Goal: Task Accomplishment & Management: Manage account settings

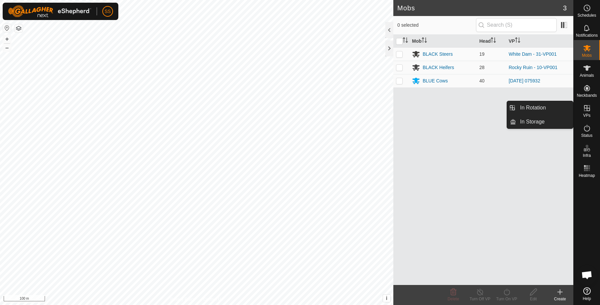
click at [582, 108] on es-virtualpaddocks-svg-icon at bounding box center [587, 108] width 12 height 11
click at [532, 121] on link "In Storage" at bounding box center [544, 121] width 57 height 13
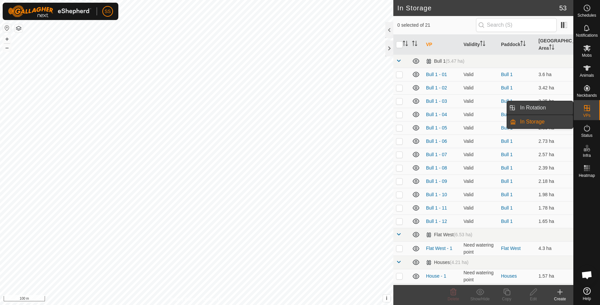
click at [547, 107] on link "In Rotation" at bounding box center [544, 107] width 57 height 13
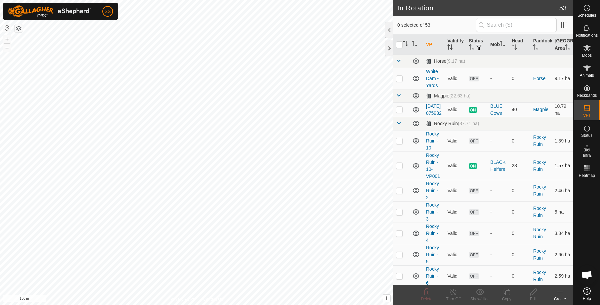
click at [398, 168] on p-checkbox at bounding box center [399, 165] width 7 height 5
checkbox input "true"
click at [508, 296] on div "Copy" at bounding box center [506, 299] width 27 height 6
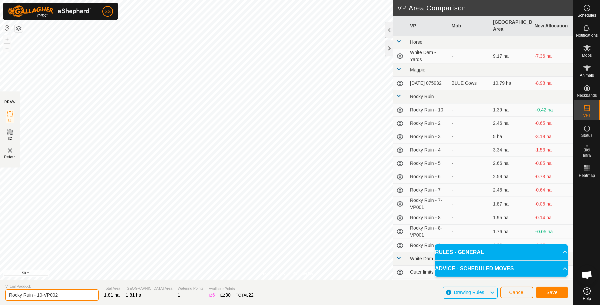
click at [74, 296] on input "Rocky Ruin - 10-VP002" at bounding box center [51, 295] width 93 height 12
type input "Rocky Ruin - 12"
click at [551, 289] on span "Save" at bounding box center [551, 291] width 11 height 5
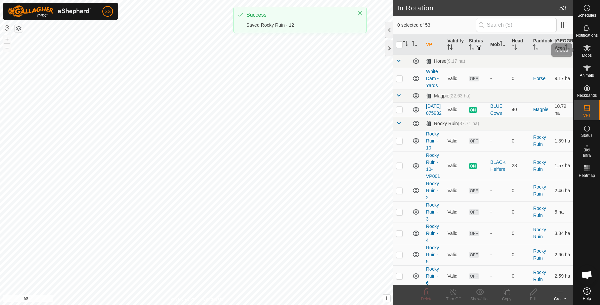
click at [590, 45] on icon at bounding box center [587, 48] width 8 height 8
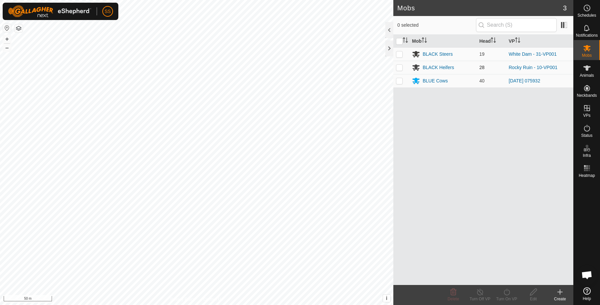
click at [400, 66] on p-checkbox at bounding box center [399, 67] width 7 height 5
checkbox input "true"
click at [504, 292] on icon at bounding box center [507, 291] width 6 height 7
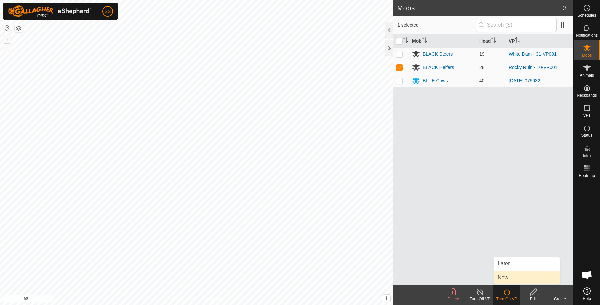
click at [505, 280] on link "Now" at bounding box center [527, 277] width 66 height 13
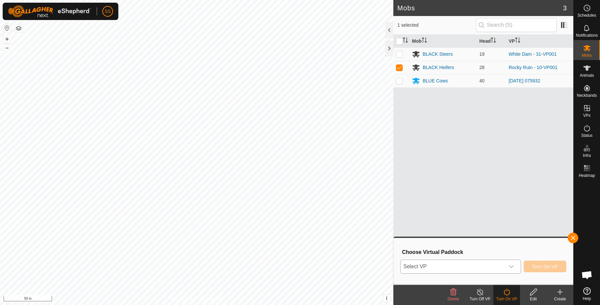
click at [464, 269] on span "Select VP" at bounding box center [453, 266] width 104 height 13
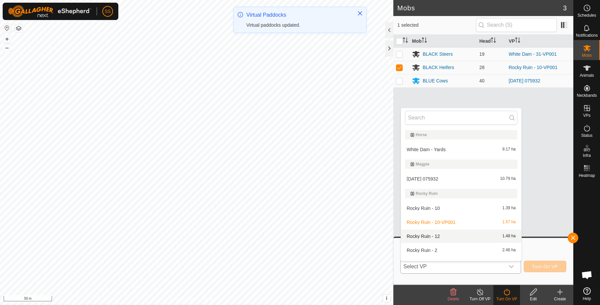
click at [447, 234] on li "Rocky Ruin - 12 1.48 ha" at bounding box center [461, 235] width 120 height 13
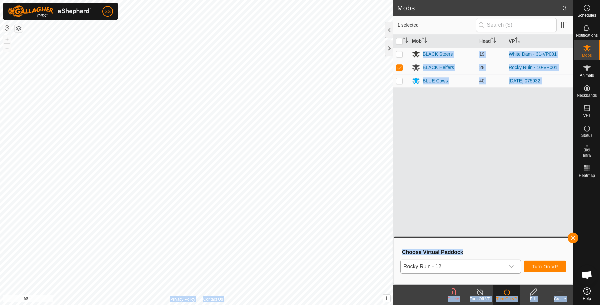
drag, startPoint x: 447, startPoint y: 234, endPoint x: 538, endPoint y: 269, distance: 97.9
click at [538, 269] on body "SS Schedules Notifications Mobs Animals Neckbands VPs Status Infra Heatmap Help…" at bounding box center [300, 152] width 600 height 305
click at [544, 266] on span "Turn On VP" at bounding box center [545, 266] width 26 height 5
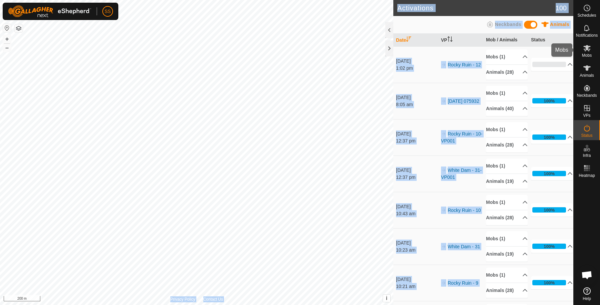
click at [590, 65] on icon at bounding box center [587, 68] width 8 height 8
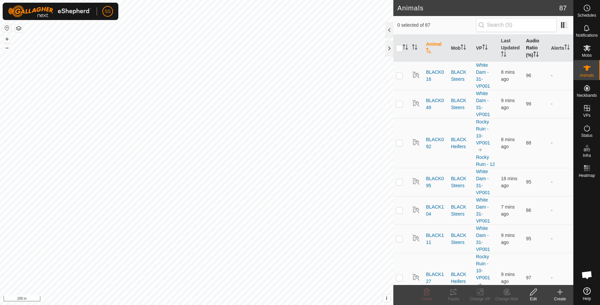
click at [528, 46] on th "Audio Ratio (%)" at bounding box center [535, 48] width 25 height 27
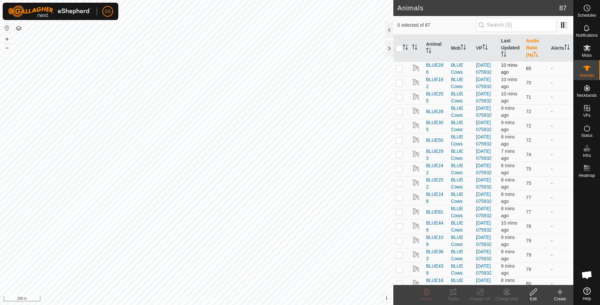
click at [403, 69] on td at bounding box center [401, 68] width 16 height 14
click at [454, 289] on icon at bounding box center [453, 291] width 6 height 5
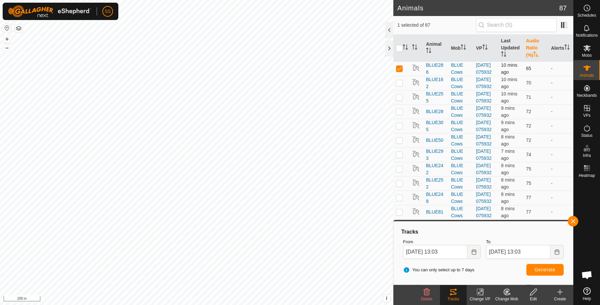
click at [398, 69] on p-checkbox at bounding box center [399, 68] width 7 height 5
checkbox input "false"
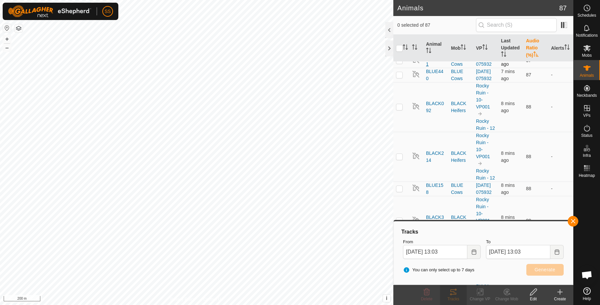
scroll to position [555, 0]
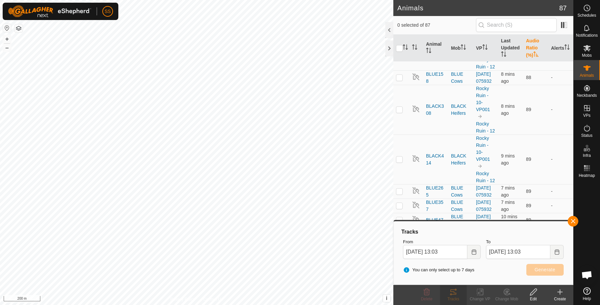
checkbox input "true"
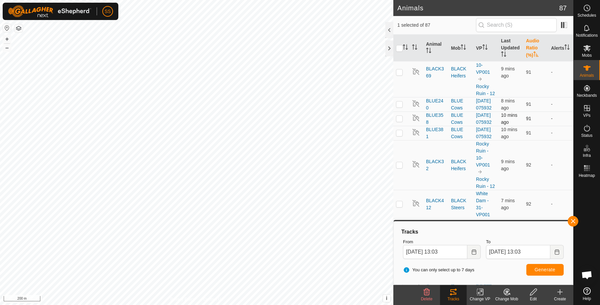
scroll to position [1000, 0]
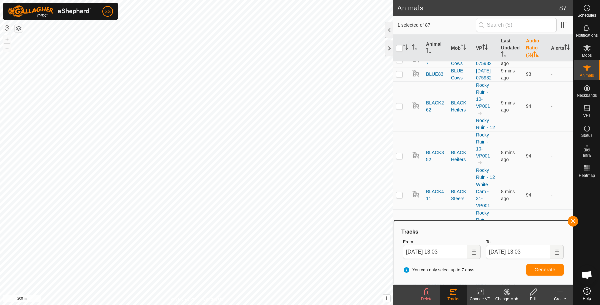
checkbox input "true"
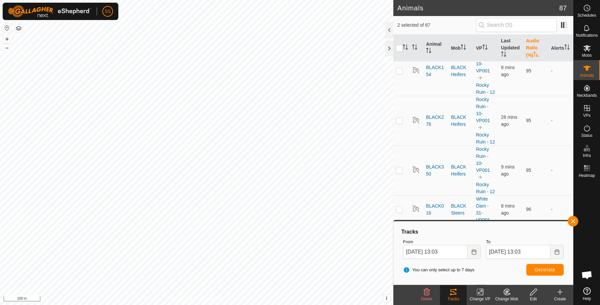
scroll to position [1222, 0]
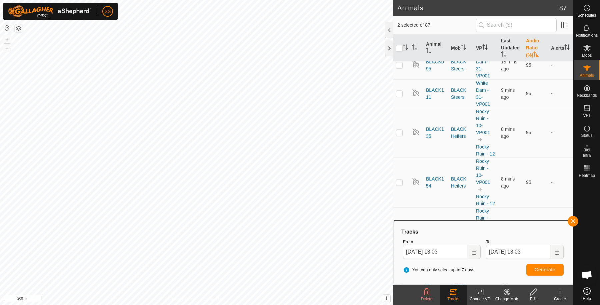
checkbox input "true"
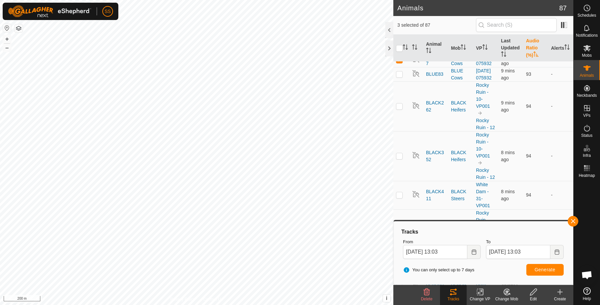
drag, startPoint x: 397, startPoint y: 187, endPoint x: 399, endPoint y: 184, distance: 4.1
checkbox input "false"
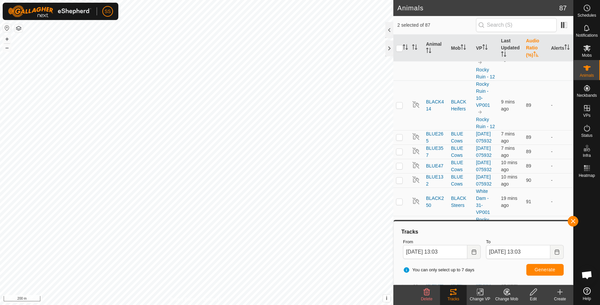
scroll to position [555, 0]
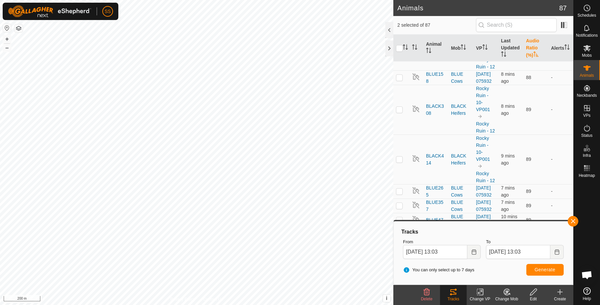
checkbox input "false"
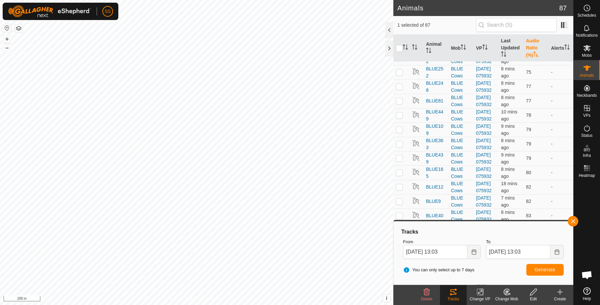
scroll to position [0, 0]
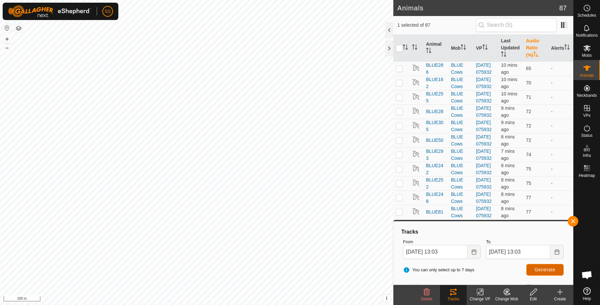
click at [540, 270] on span "Generate" at bounding box center [545, 269] width 21 height 5
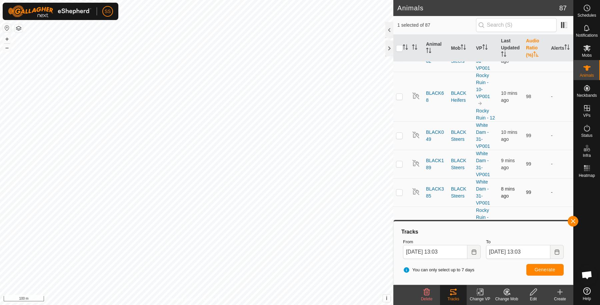
scroll to position [2745, 0]
click at [575, 220] on button "button" at bounding box center [573, 221] width 11 height 11
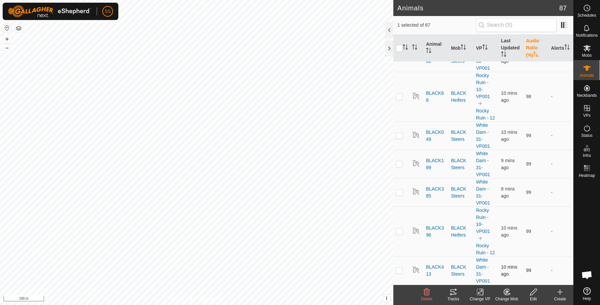
click at [402, 269] on p-checkbox at bounding box center [399, 269] width 7 height 5
click at [453, 294] on icon at bounding box center [453, 292] width 8 height 8
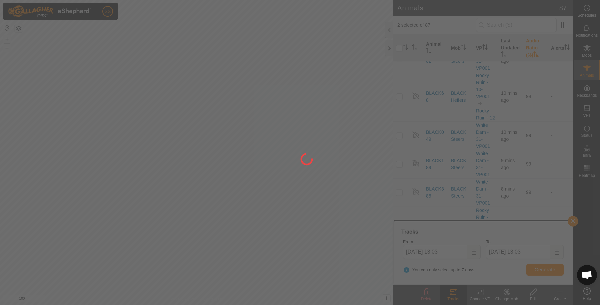
drag, startPoint x: 326, startPoint y: 176, endPoint x: 95, endPoint y: 163, distance: 231.7
click at [95, 163] on div at bounding box center [300, 152] width 600 height 305
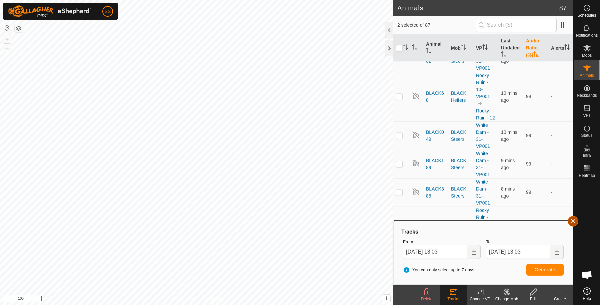
click at [575, 224] on button "button" at bounding box center [573, 221] width 11 height 11
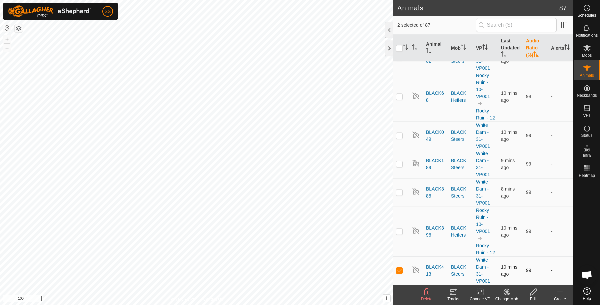
click at [399, 271] on p-checkbox at bounding box center [399, 269] width 7 height 5
checkbox input "false"
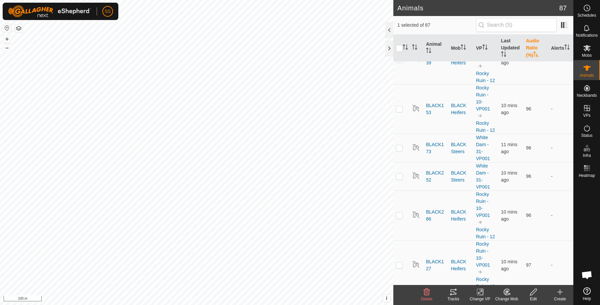
scroll to position [1412, 0]
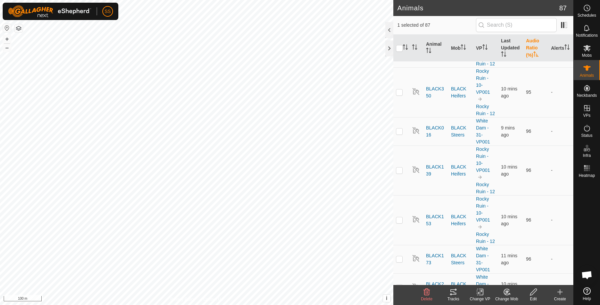
checkbox input "true"
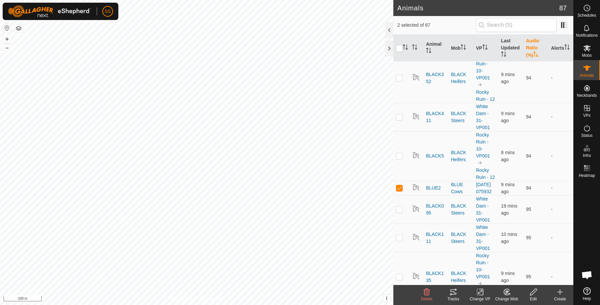
scroll to position [1301, 0]
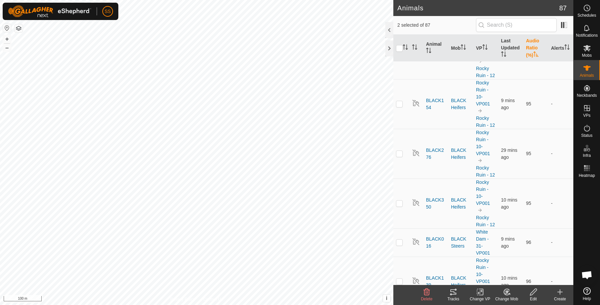
checkbox input "false"
click at [457, 291] on icon at bounding box center [453, 292] width 8 height 8
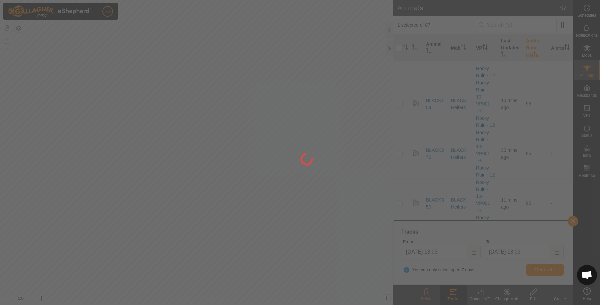
drag, startPoint x: 152, startPoint y: 202, endPoint x: 229, endPoint y: 201, distance: 77.0
click at [229, 201] on div at bounding box center [300, 152] width 600 height 305
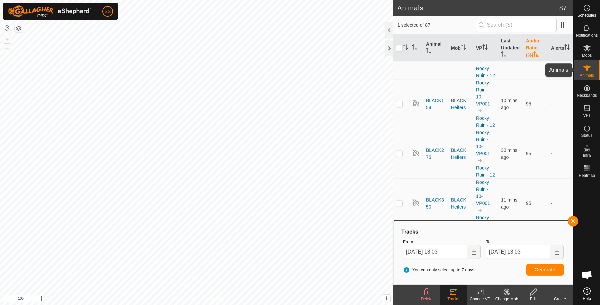
click at [594, 68] on div "Animals" at bounding box center [587, 70] width 26 height 20
click at [570, 220] on button "button" at bounding box center [573, 221] width 11 height 11
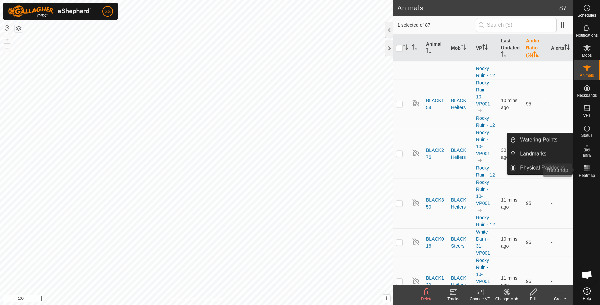
click at [589, 167] on rect at bounding box center [589, 168] width 2 height 2
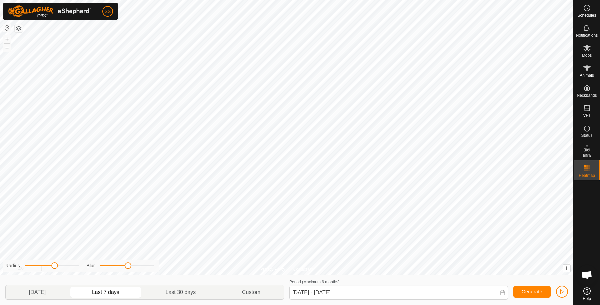
click at [129, 272] on div "Privacy Policy Contact Us Maxwells Creek Dam Type: dam Capacity: 10000L Water L…" at bounding box center [286, 152] width 573 height 305
click at [66, 289] on p-togglebutton "Yesterday" at bounding box center [37, 292] width 63 height 14
type input "07 Sep, 2025 - 07 Sep, 2025"
click at [586, 49] on icon at bounding box center [586, 48] width 7 height 6
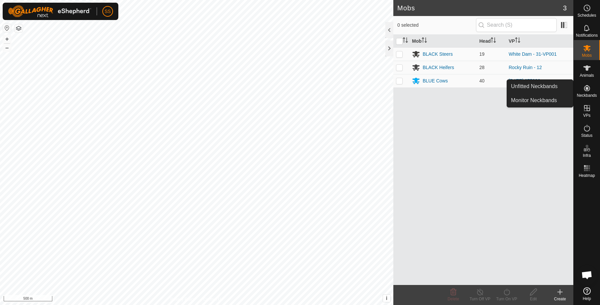
click at [588, 95] on span "Neckbands" at bounding box center [587, 95] width 20 height 4
drag, startPoint x: 586, startPoint y: 83, endPoint x: 586, endPoint y: 89, distance: 6.0
click at [586, 89] on icon at bounding box center [587, 88] width 6 height 6
click at [559, 85] on link "Unfitted Neckbands" at bounding box center [540, 86] width 66 height 13
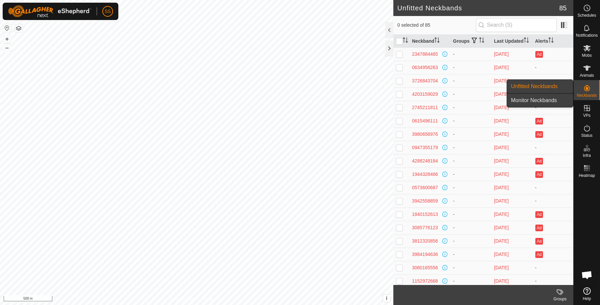
click at [545, 94] on link "Monitor Neckbands" at bounding box center [540, 100] width 66 height 13
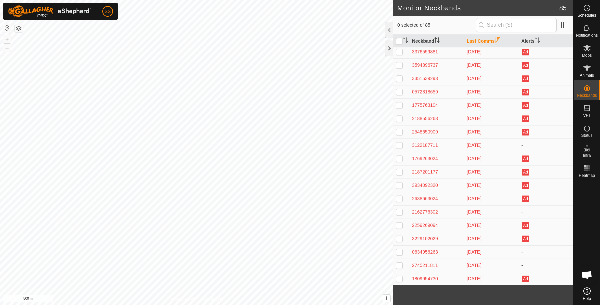
scroll to position [896, 0]
click at [401, 278] on p-checkbox at bounding box center [399, 278] width 7 height 5
checkbox input "true"
click at [415, 279] on div "3348056962" at bounding box center [436, 278] width 49 height 7
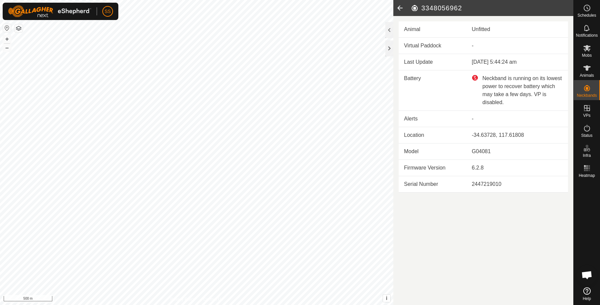
click at [473, 78] on div "Neckband is running on its lowest power to recover battery which may take a few…" at bounding box center [517, 90] width 91 height 32
click at [406, 6] on icon at bounding box center [399, 8] width 13 height 16
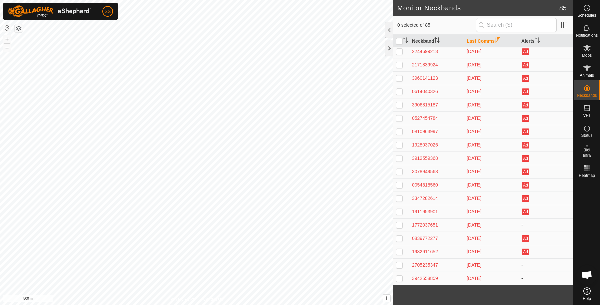
scroll to position [896, 0]
click at [413, 265] on div "3634249632" at bounding box center [436, 265] width 49 height 7
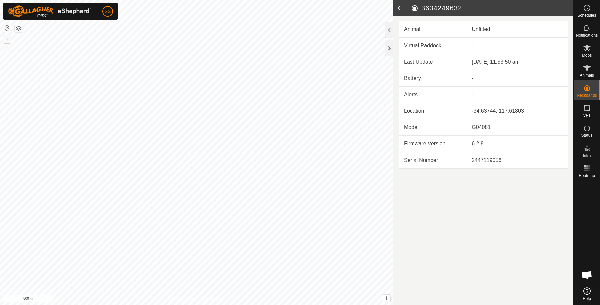
click at [402, 7] on icon at bounding box center [399, 8] width 13 height 16
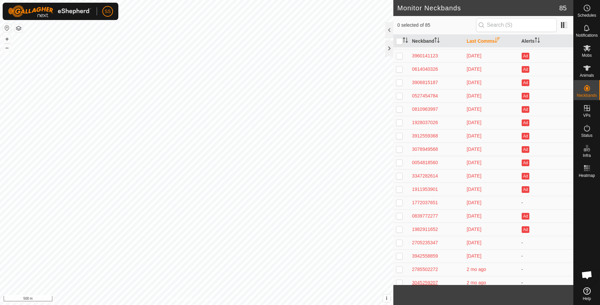
scroll to position [896, 0]
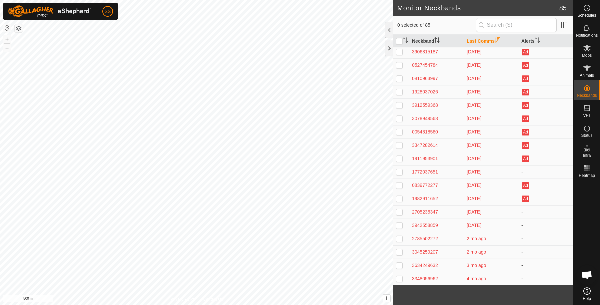
click at [428, 249] on div "3045259207" at bounding box center [436, 251] width 49 height 7
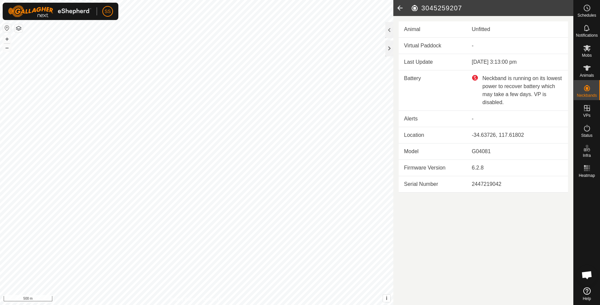
click at [399, 4] on icon at bounding box center [399, 8] width 13 height 16
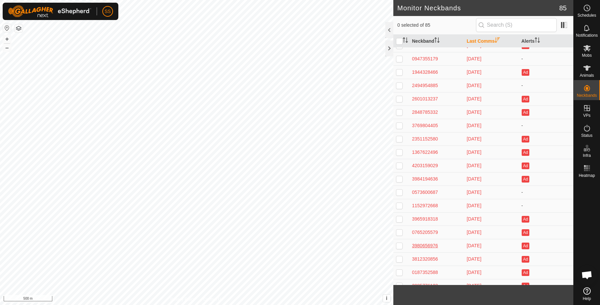
scroll to position [896, 0]
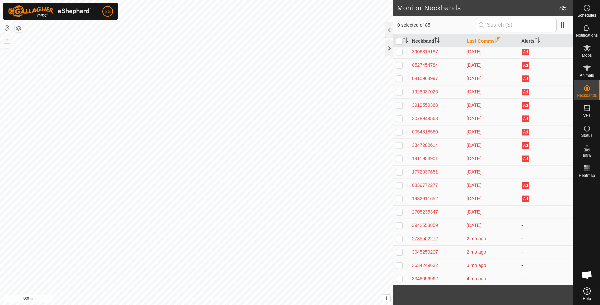
click at [425, 237] on div "2785502272" at bounding box center [436, 238] width 49 height 7
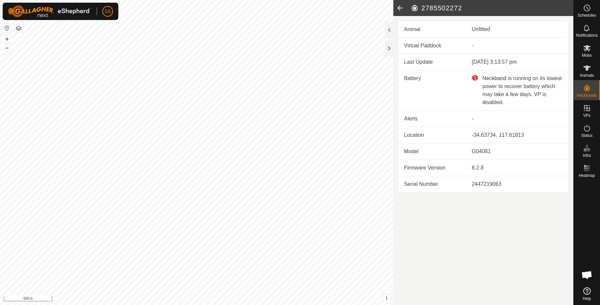
click at [398, 12] on icon at bounding box center [399, 8] width 13 height 16
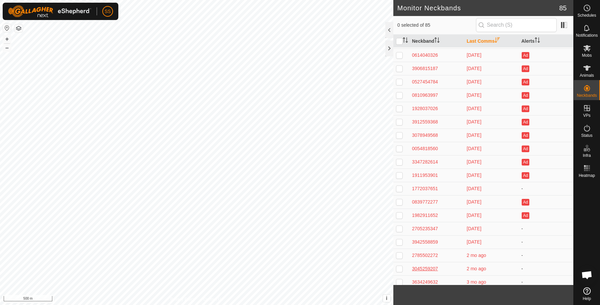
scroll to position [896, 0]
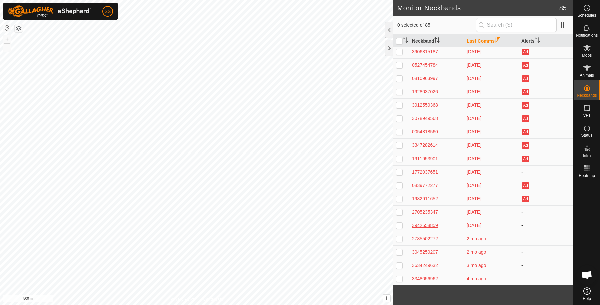
click at [430, 223] on div "3942558859" at bounding box center [436, 225] width 49 height 7
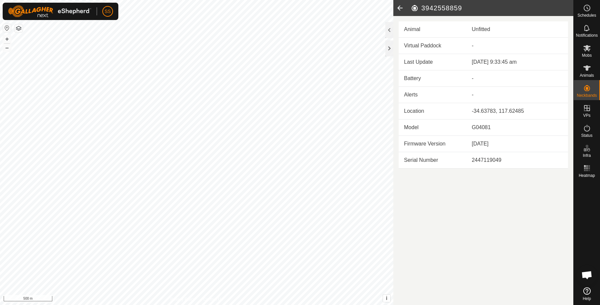
click at [398, 8] on icon at bounding box center [399, 8] width 13 height 16
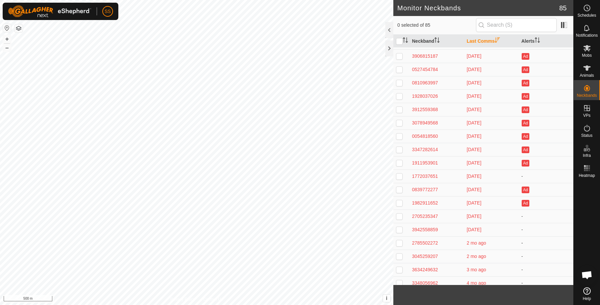
scroll to position [896, 0]
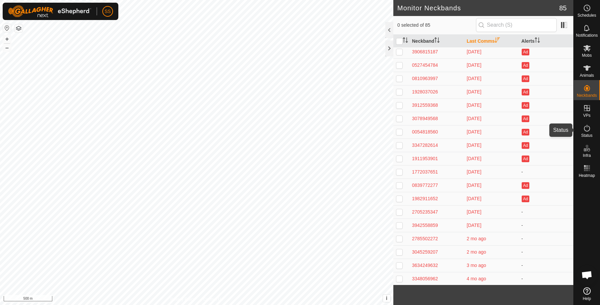
click at [590, 129] on icon at bounding box center [587, 128] width 8 height 8
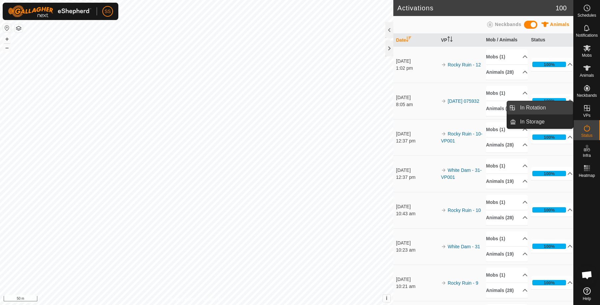
click at [559, 102] on link "In Rotation" at bounding box center [544, 107] width 57 height 13
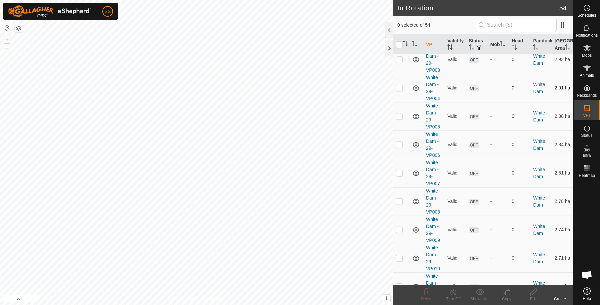
scroll to position [991, 0]
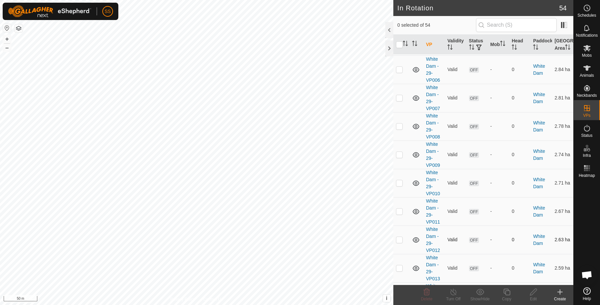
click at [398, 242] on p-checkbox at bounding box center [399, 239] width 7 height 5
checkbox input "true"
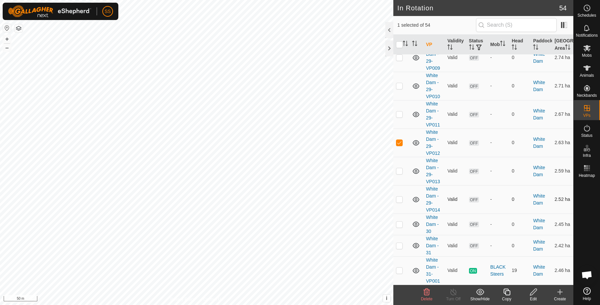
click at [401, 199] on p-checkbox at bounding box center [399, 198] width 7 height 5
click at [401, 200] on p-checkbox at bounding box center [399, 198] width 7 height 5
checkbox input "false"
click at [398, 140] on p-checkbox at bounding box center [399, 142] width 7 height 5
checkbox input "false"
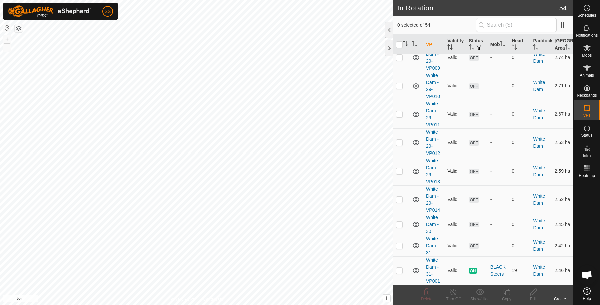
click at [398, 171] on p-checkbox at bounding box center [399, 170] width 7 height 5
checkbox input "true"
click at [399, 147] on td at bounding box center [401, 142] width 16 height 28
checkbox input "true"
click at [397, 116] on p-checkbox at bounding box center [399, 113] width 7 height 5
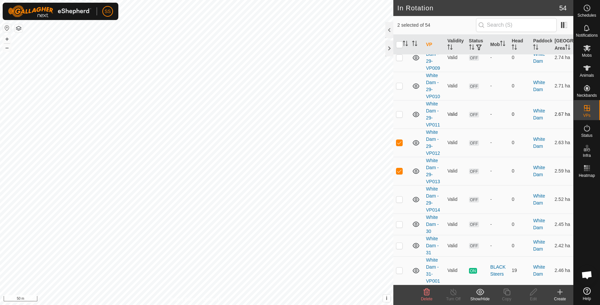
checkbox input "true"
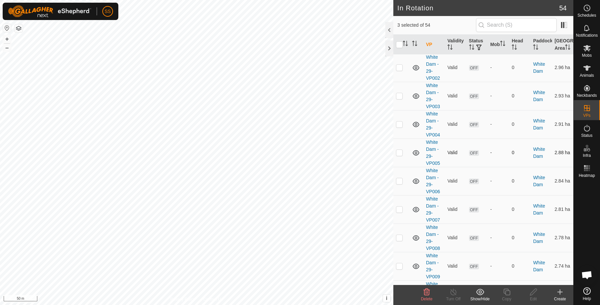
scroll to position [991, 0]
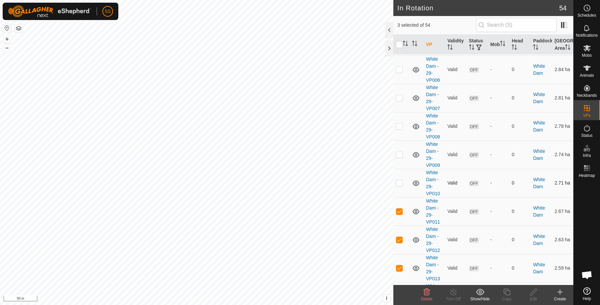
click at [399, 185] on p-checkbox at bounding box center [399, 182] width 7 height 5
checkbox input "true"
click at [399, 157] on p-checkbox at bounding box center [399, 154] width 7 height 5
checkbox input "true"
click at [401, 129] on p-checkbox at bounding box center [399, 125] width 7 height 5
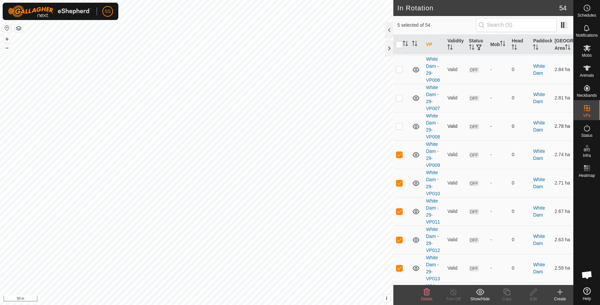
checkbox input "true"
click at [400, 100] on p-checkbox at bounding box center [399, 97] width 7 height 5
checkbox input "true"
click at [401, 84] on td at bounding box center [401, 69] width 16 height 28
checkbox input "true"
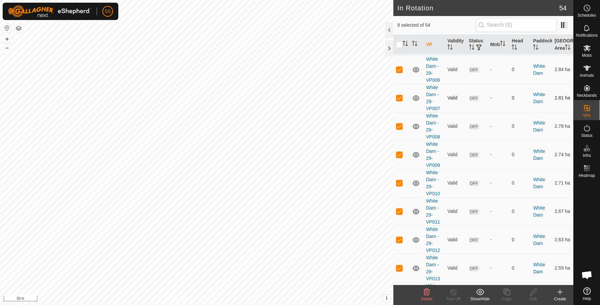
scroll to position [879, 0]
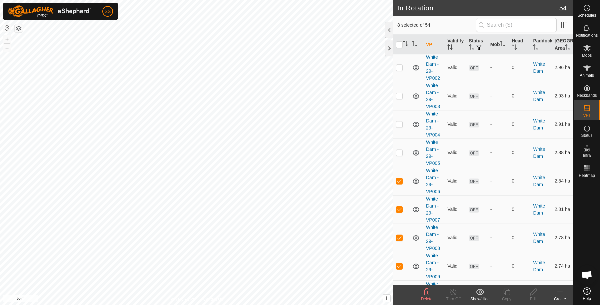
drag, startPoint x: 397, startPoint y: 167, endPoint x: 398, endPoint y: 164, distance: 3.9
click at [397, 155] on p-checkbox at bounding box center [399, 152] width 7 height 5
checkbox input "true"
click at [399, 127] on p-checkbox at bounding box center [399, 123] width 7 height 5
checkbox input "true"
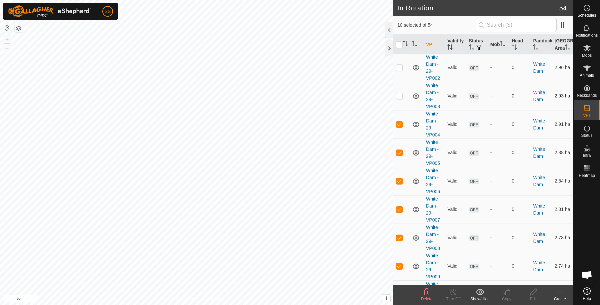
click at [399, 98] on p-checkbox at bounding box center [399, 95] width 7 height 5
checkbox input "true"
click at [399, 70] on p-checkbox at bounding box center [399, 67] width 7 height 5
checkbox input "true"
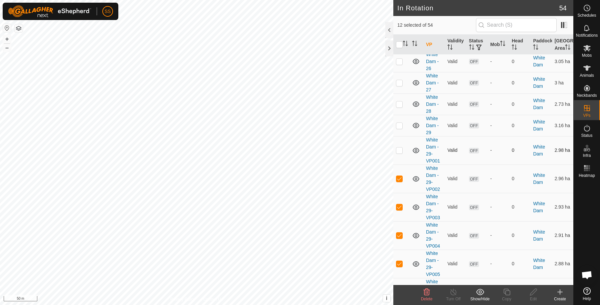
click at [398, 153] on p-checkbox at bounding box center [399, 149] width 7 height 5
checkbox input "true"
click at [400, 128] on p-checkbox at bounding box center [399, 125] width 7 height 5
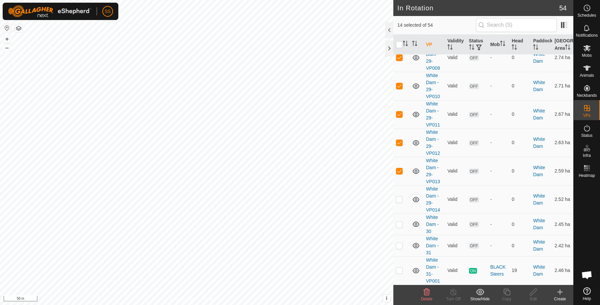
click at [424, 294] on icon at bounding box center [427, 291] width 6 height 7
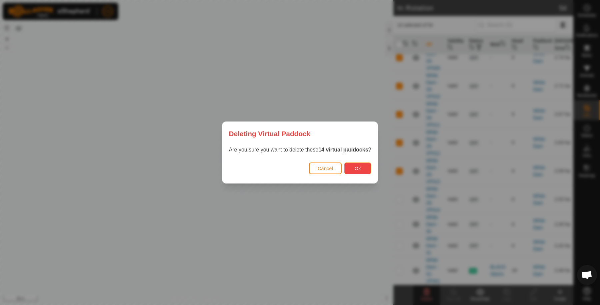
click at [360, 169] on span "Ok" at bounding box center [358, 168] width 6 height 5
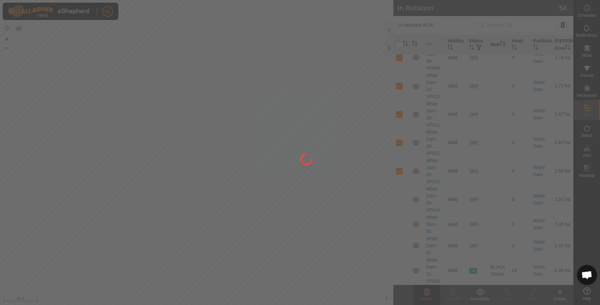
checkbox input "false"
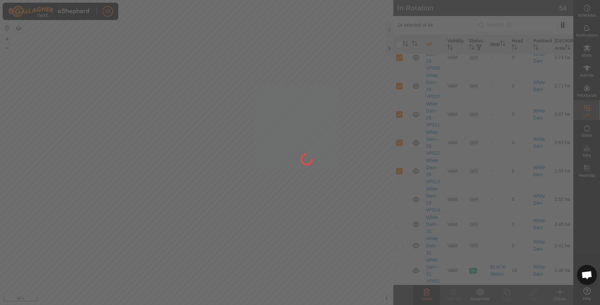
checkbox input "false"
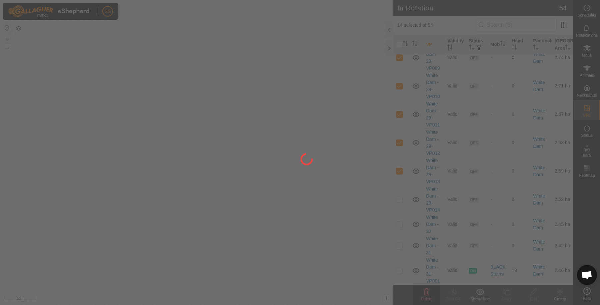
checkbox input "false"
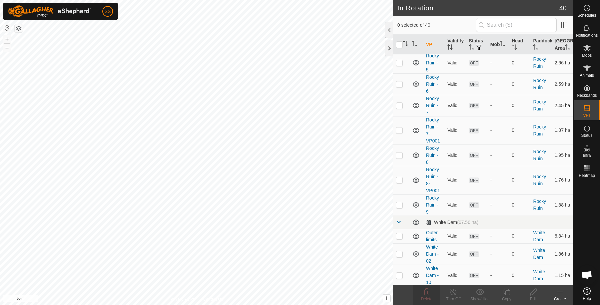
scroll to position [333, 0]
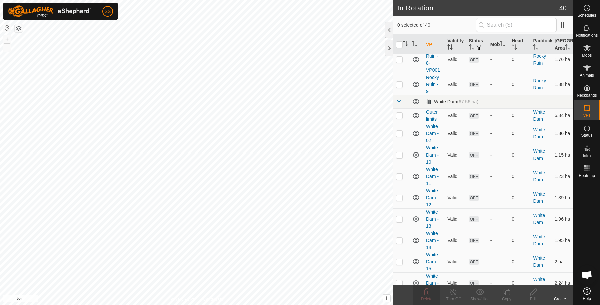
click at [401, 136] on p-checkbox at bounding box center [399, 133] width 7 height 5
checkbox input "false"
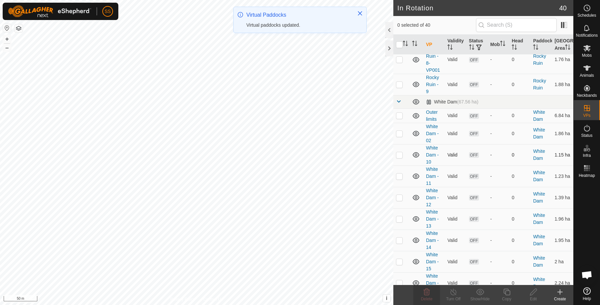
click at [398, 165] on td at bounding box center [401, 154] width 16 height 21
checkbox input "false"
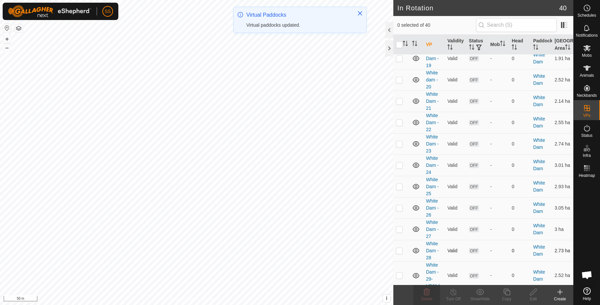
scroll to position [714, 0]
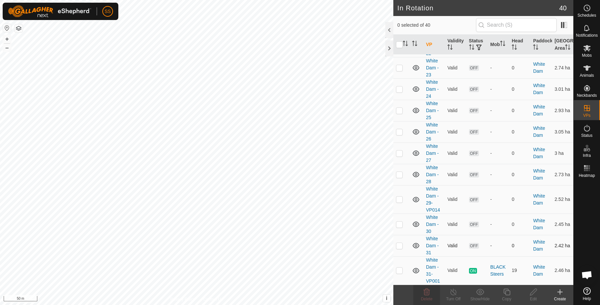
click at [397, 248] on p-checkbox at bounding box center [399, 245] width 7 height 5
click at [399, 245] on p-checkbox at bounding box center [399, 245] width 7 height 5
checkbox input "true"
click at [399, 224] on p-checkbox at bounding box center [399, 223] width 7 height 5
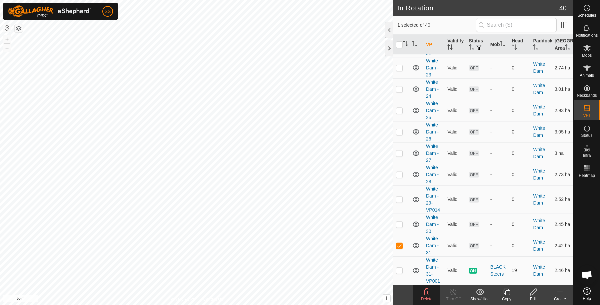
checkbox input "true"
click at [397, 198] on p-checkbox at bounding box center [399, 198] width 7 height 5
checkbox input "true"
click at [399, 174] on p-checkbox at bounding box center [399, 174] width 7 height 5
checkbox input "true"
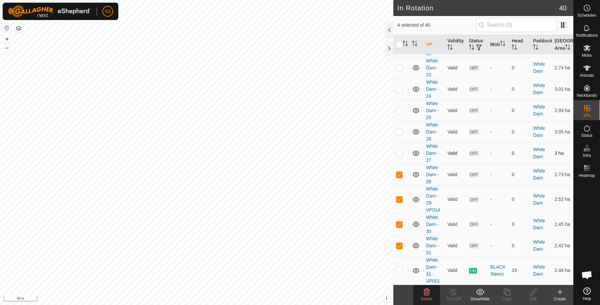
click at [399, 155] on p-checkbox at bounding box center [399, 152] width 7 height 5
checkbox input "true"
click at [399, 132] on p-checkbox at bounding box center [399, 131] width 7 height 5
checkbox input "true"
click at [398, 107] on td at bounding box center [401, 110] width 16 height 21
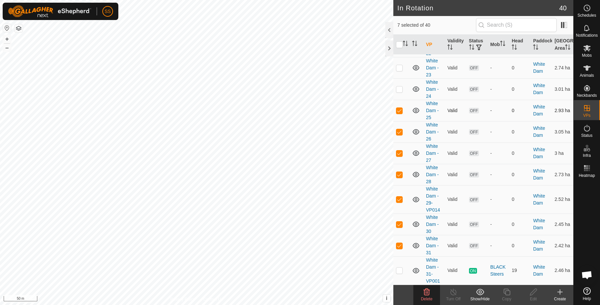
click at [398, 114] on td at bounding box center [401, 110] width 16 height 21
checkbox input "true"
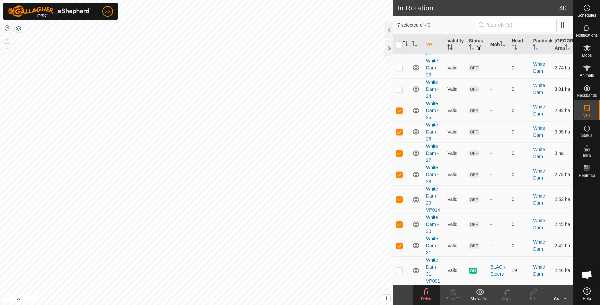
click at [400, 90] on p-checkbox at bounding box center [399, 88] width 7 height 5
checkbox input "true"
click at [399, 66] on p-checkbox at bounding box center [399, 67] width 7 height 5
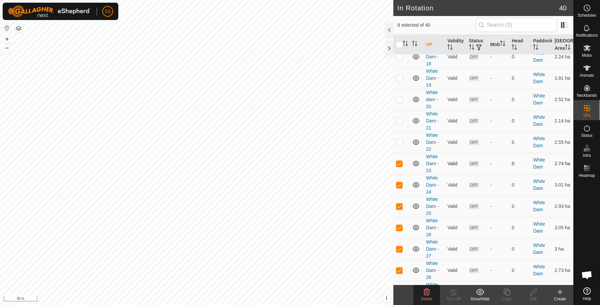
click at [397, 166] on p-checkbox at bounding box center [399, 163] width 7 height 5
click at [398, 166] on p-checkbox at bounding box center [399, 163] width 7 height 5
click at [399, 166] on p-checkbox at bounding box center [399, 163] width 7 height 5
click at [400, 166] on p-checkbox at bounding box center [399, 163] width 7 height 5
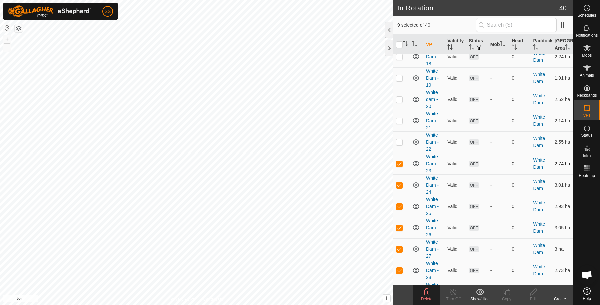
checkbox input "false"
click at [428, 297] on span "Delete" at bounding box center [427, 298] width 12 height 5
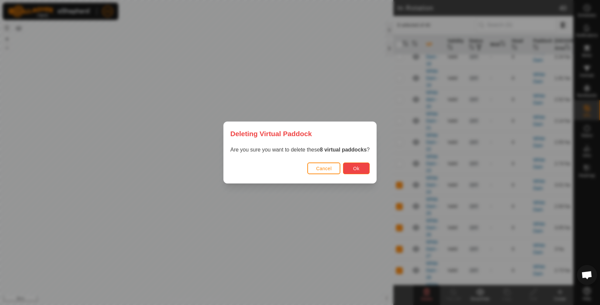
click at [360, 168] on button "Ok" at bounding box center [356, 168] width 27 height 12
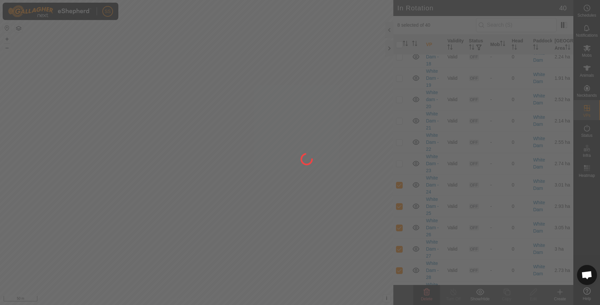
checkbox input "false"
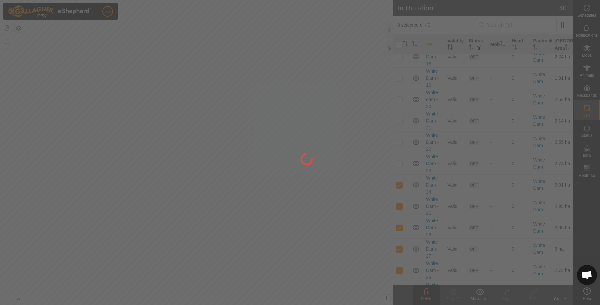
checkbox input "false"
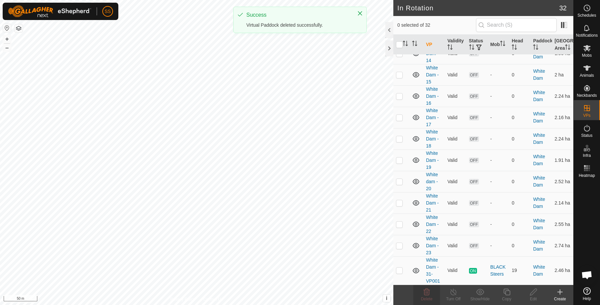
scroll to position [537, 0]
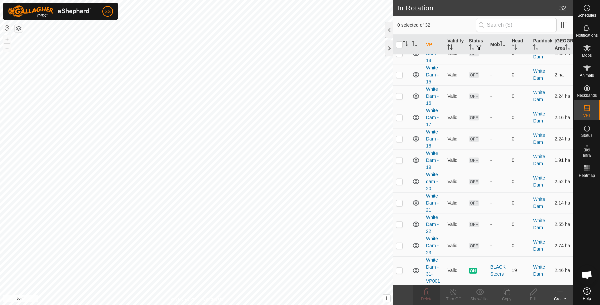
click at [398, 161] on p-checkbox at bounding box center [399, 159] width 7 height 5
checkbox input "true"
click at [398, 141] on p-checkbox at bounding box center [399, 138] width 7 height 5
checkbox input "true"
click at [399, 117] on p-checkbox at bounding box center [399, 117] width 7 height 5
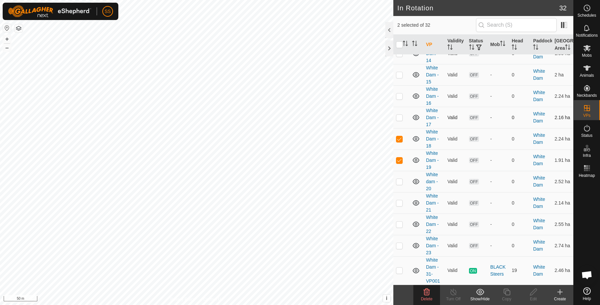
checkbox input "true"
click at [397, 95] on p-checkbox at bounding box center [399, 95] width 7 height 5
checkbox input "true"
click at [398, 77] on p-checkbox at bounding box center [399, 74] width 7 height 5
checkbox input "true"
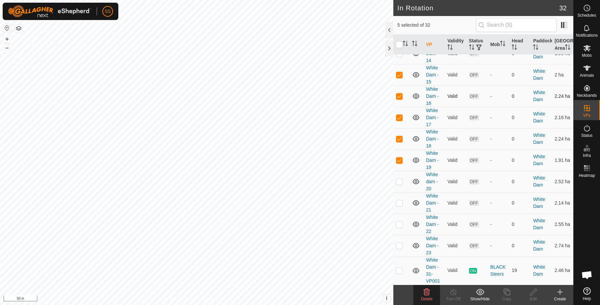
scroll to position [425, 0]
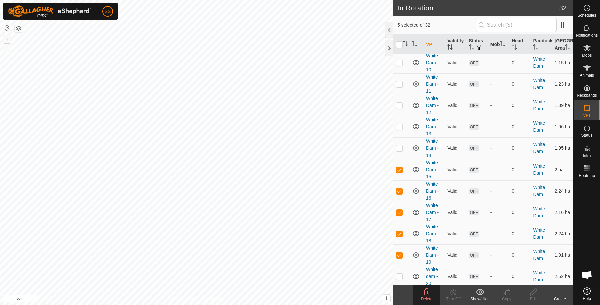
click at [399, 151] on p-checkbox at bounding box center [399, 147] width 7 height 5
click at [397, 151] on p-checkbox at bounding box center [399, 147] width 7 height 5
checkbox input "false"
click at [400, 172] on p-checkbox at bounding box center [399, 169] width 7 height 5
checkbox input "false"
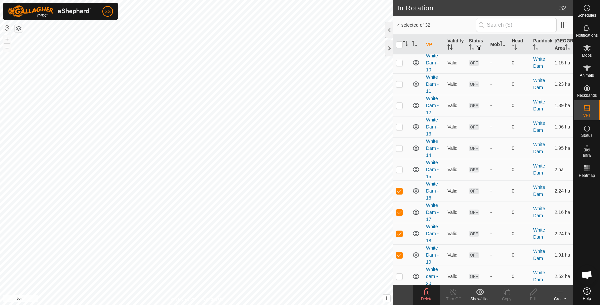
click at [396, 201] on td at bounding box center [401, 190] width 16 height 21
checkbox input "false"
click at [400, 215] on p-checkbox at bounding box center [399, 211] width 7 height 5
checkbox input "false"
click at [398, 236] on p-checkbox at bounding box center [399, 233] width 7 height 5
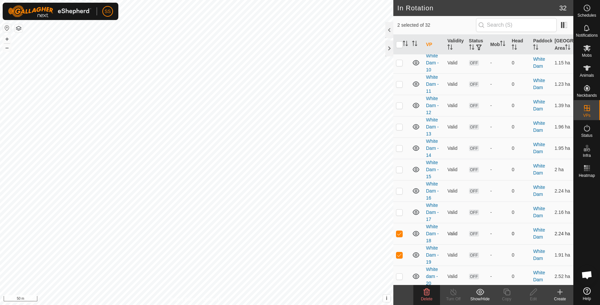
checkbox input "false"
click at [398, 257] on p-tablecheckbox at bounding box center [399, 254] width 7 height 5
checkbox input "false"
